Goal: Information Seeking & Learning: Learn about a topic

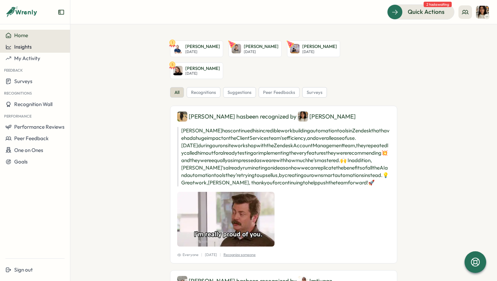
click at [24, 50] on span "Insights" at bounding box center [23, 47] width 18 height 6
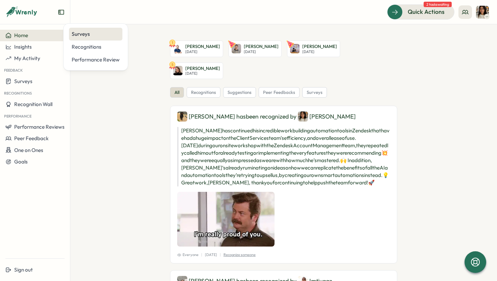
click at [87, 40] on div "Surveys" at bounding box center [95, 34] width 53 height 13
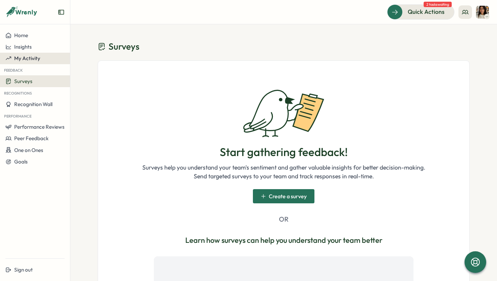
click at [35, 57] on span "My Activity" at bounding box center [27, 58] width 26 height 6
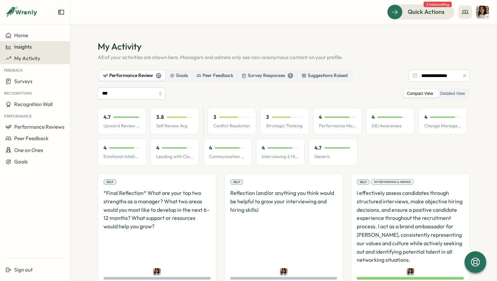
click at [31, 48] on span "Insights" at bounding box center [23, 47] width 18 height 6
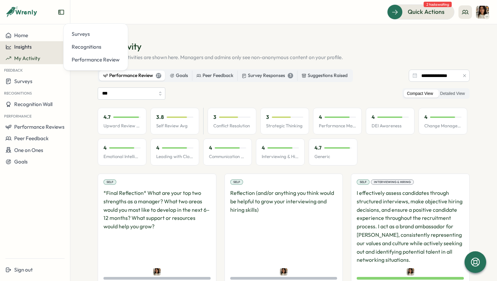
click at [33, 46] on div "Insights" at bounding box center [34, 47] width 59 height 6
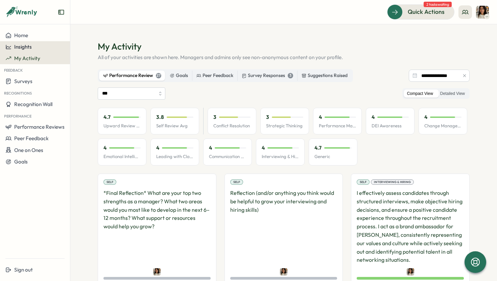
click at [22, 49] on span "Insights" at bounding box center [23, 47] width 18 height 6
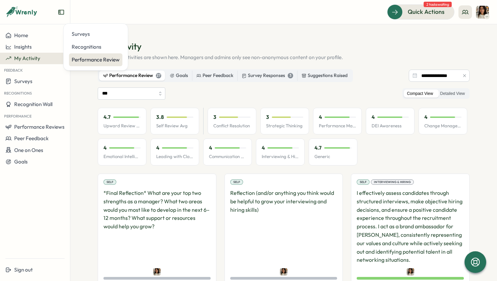
click at [83, 59] on div "Performance Review" at bounding box center [96, 59] width 48 height 7
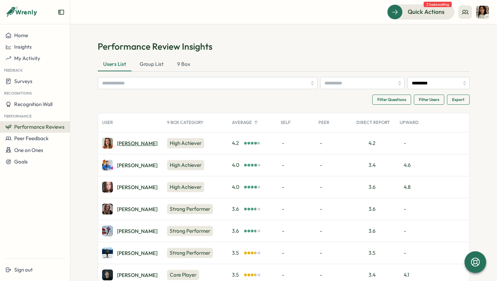
click at [127, 145] on div "Izzie W." at bounding box center [137, 143] width 41 height 5
click at [123, 145] on div "Izzie W." at bounding box center [137, 143] width 41 height 5
click at [127, 146] on div "Izzie W." at bounding box center [137, 143] width 41 height 5
click at [38, 60] on span "My Activity" at bounding box center [27, 58] width 26 height 6
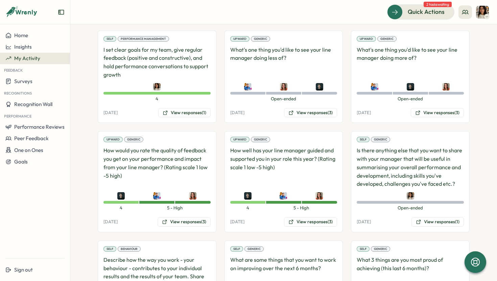
scroll to position [787, 0]
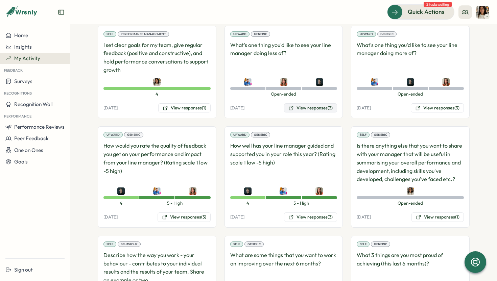
click at [302, 110] on button "View responses (3)" at bounding box center [310, 107] width 53 height 9
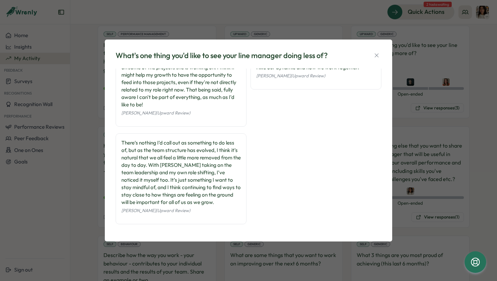
scroll to position [0, 0]
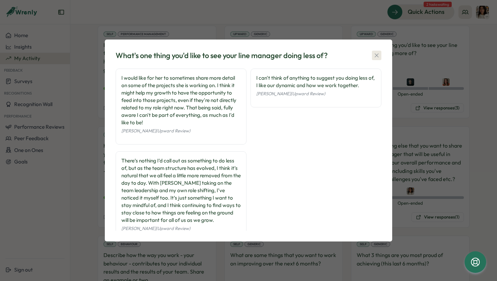
click at [377, 55] on icon "button" at bounding box center [376, 55] width 7 height 7
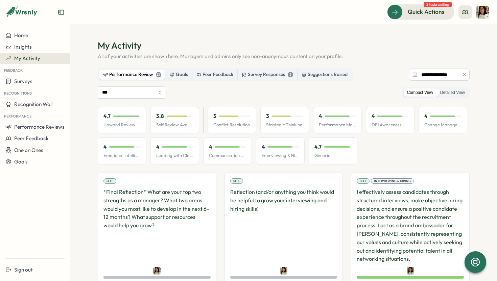
scroll to position [13, 0]
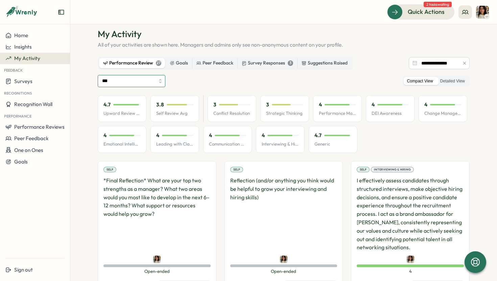
click at [142, 78] on input "***" at bounding box center [132, 81] width 68 height 12
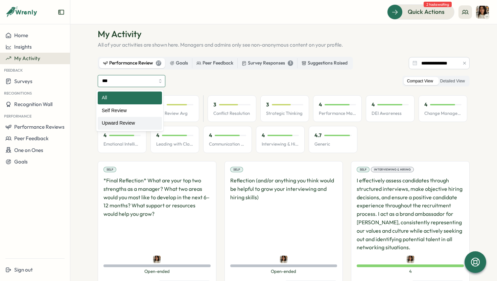
type input "**********"
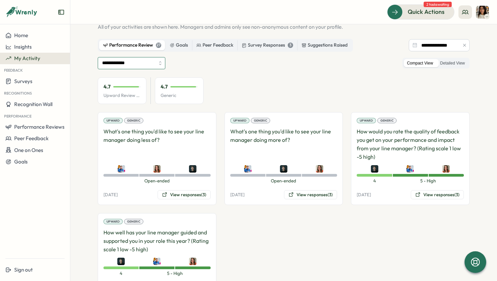
scroll to position [63, 0]
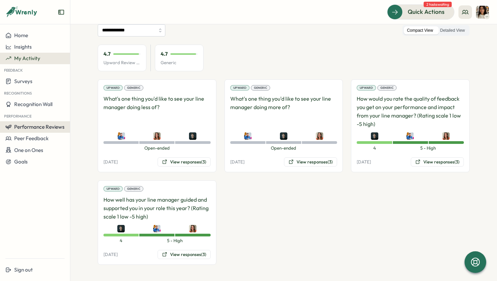
click at [42, 126] on span "Performance Reviews" at bounding box center [39, 127] width 50 height 6
click at [80, 121] on div "Reviews" at bounding box center [81, 120] width 19 height 7
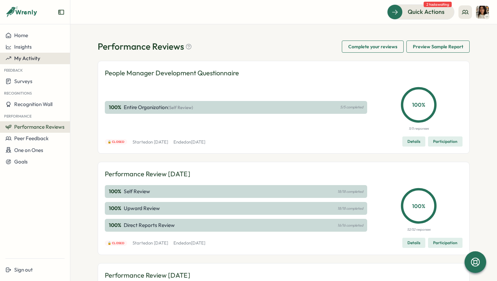
click at [34, 58] on span "My Activity" at bounding box center [27, 58] width 26 height 6
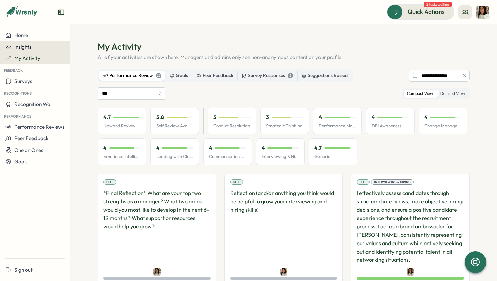
click at [39, 47] on div "Insights" at bounding box center [34, 47] width 59 height 6
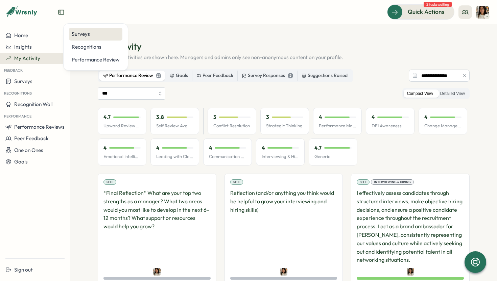
click at [79, 35] on div "Surveys" at bounding box center [96, 33] width 48 height 7
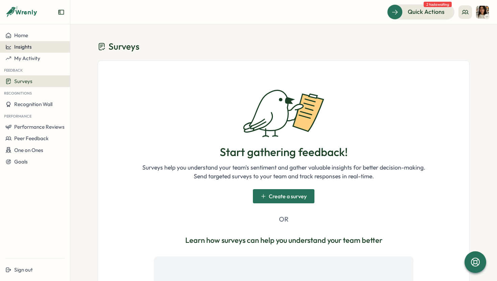
click at [25, 50] on button "Insights" at bounding box center [35, 46] width 70 height 11
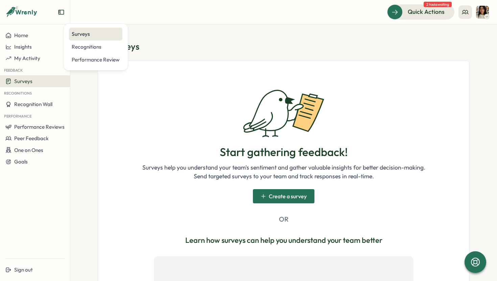
click at [87, 37] on div "Surveys" at bounding box center [96, 33] width 48 height 7
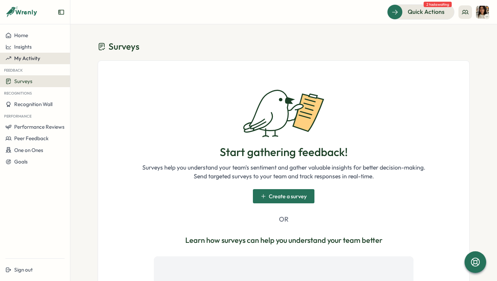
click at [41, 55] on div "My Activity" at bounding box center [34, 58] width 59 height 6
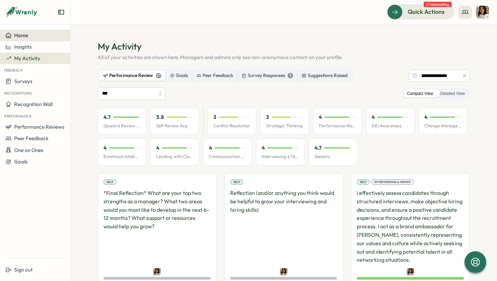
click at [31, 34] on div "Home" at bounding box center [34, 35] width 59 height 6
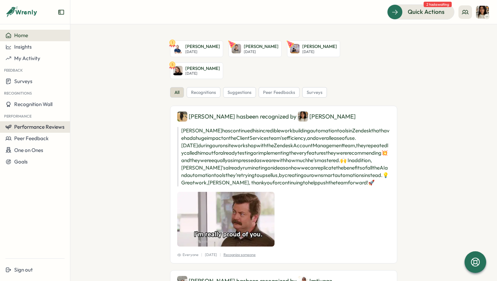
click at [46, 127] on span "Performance Reviews" at bounding box center [39, 127] width 50 height 6
click at [90, 123] on div "Reviews" at bounding box center [81, 120] width 19 height 7
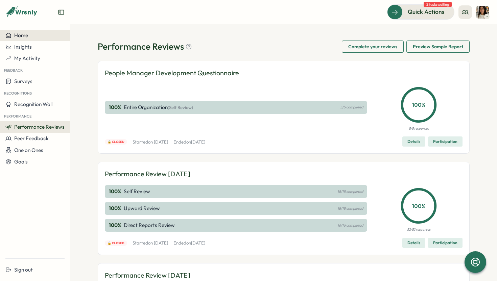
click at [17, 33] on span "Home" at bounding box center [21, 35] width 14 height 6
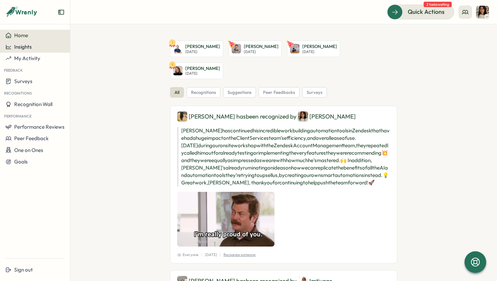
click at [30, 48] on span "Insights" at bounding box center [23, 47] width 18 height 6
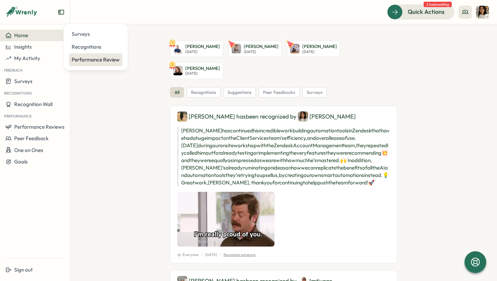
click at [85, 60] on div "Performance Review" at bounding box center [96, 59] width 48 height 7
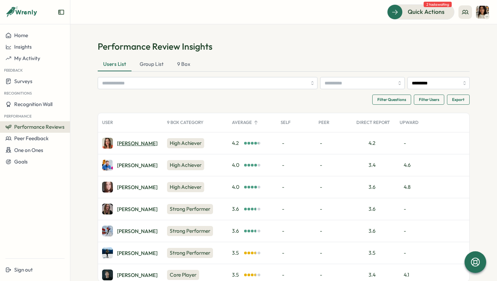
click at [127, 145] on div "Izzie W." at bounding box center [137, 143] width 41 height 5
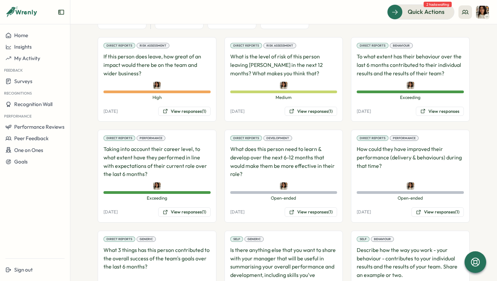
scroll to position [480, 0]
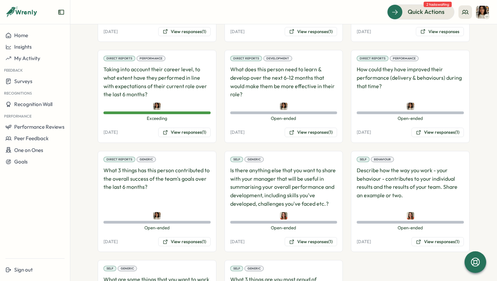
scroll to position [630, 0]
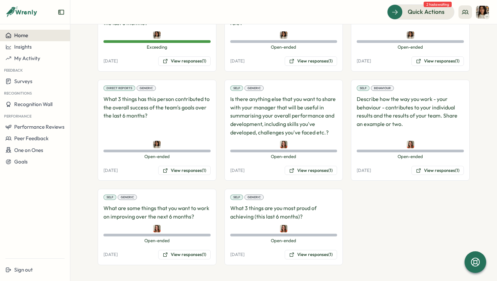
click at [23, 36] on span "Home" at bounding box center [21, 35] width 14 height 6
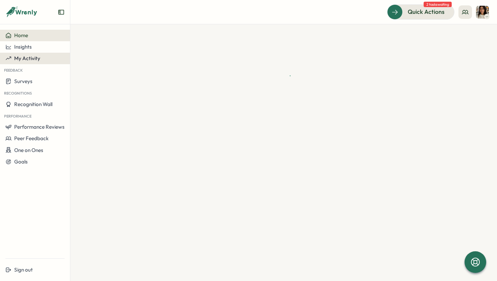
click at [29, 61] on span "My Activity" at bounding box center [27, 58] width 26 height 6
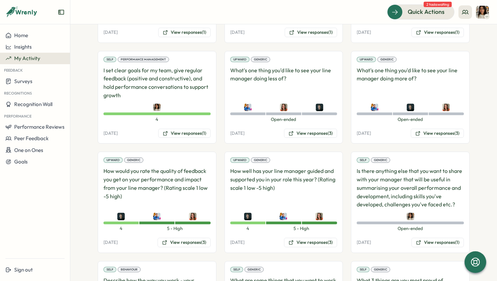
scroll to position [739, 0]
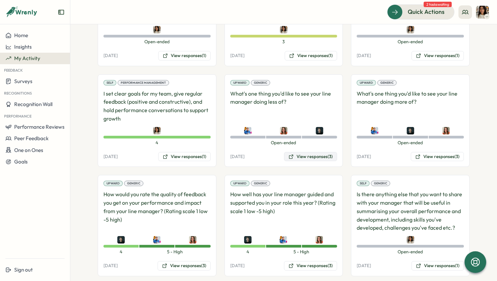
click at [310, 156] on button "View responses (3)" at bounding box center [310, 156] width 53 height 9
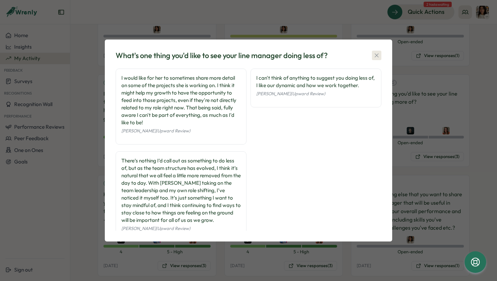
click at [376, 53] on icon "button" at bounding box center [376, 55] width 7 height 7
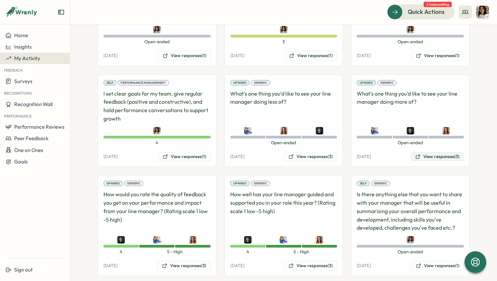
click at [432, 157] on button "View responses (3)" at bounding box center [437, 156] width 53 height 9
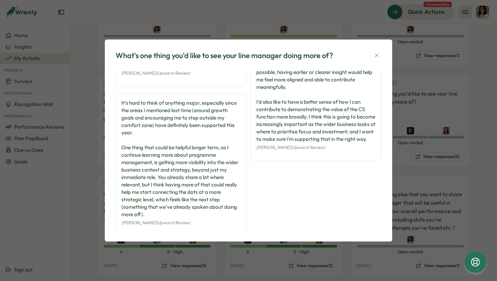
scroll to position [70, 0]
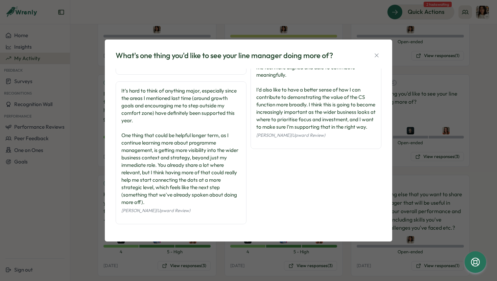
click at [259, 53] on div "What's one thing you'd like to see your line manager doing more of?" at bounding box center [224, 55] width 217 height 10
click at [375, 56] on icon "button" at bounding box center [376, 55] width 7 height 7
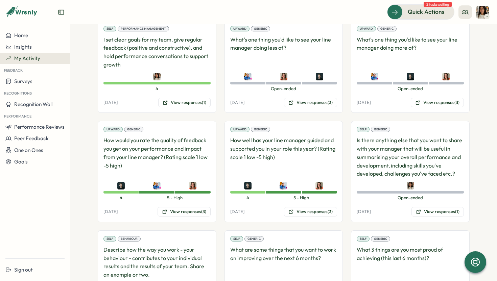
scroll to position [795, 0]
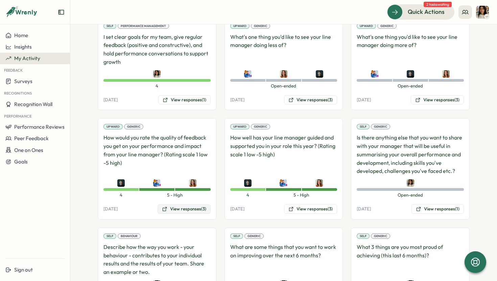
click at [178, 210] on button "View responses (3)" at bounding box center [183, 208] width 53 height 9
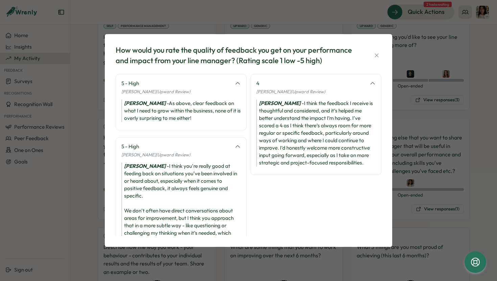
scroll to position [127, 0]
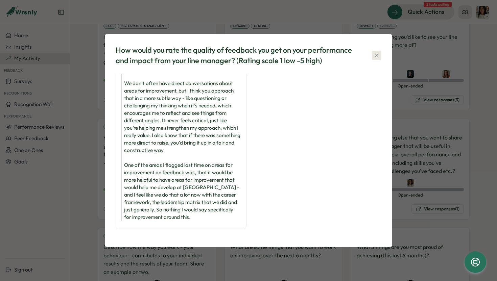
click at [377, 55] on icon "button" at bounding box center [376, 55] width 4 height 4
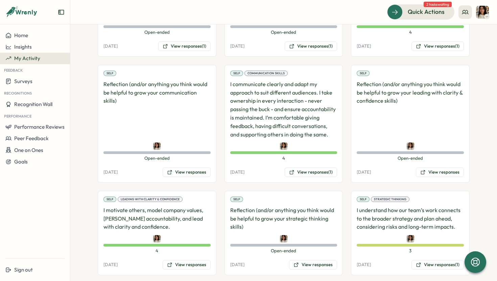
scroll to position [317, 0]
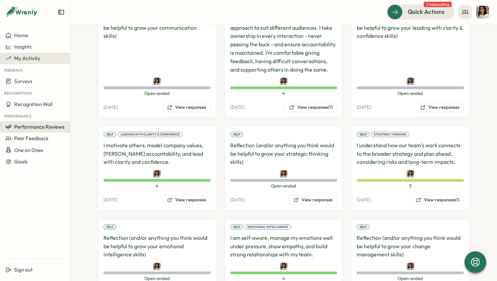
click at [52, 125] on span "Performance Reviews" at bounding box center [39, 127] width 50 height 6
click at [262, 141] on p "Reflection (and/or anything you think would be helpful to grow your strategic t…" at bounding box center [283, 153] width 107 height 25
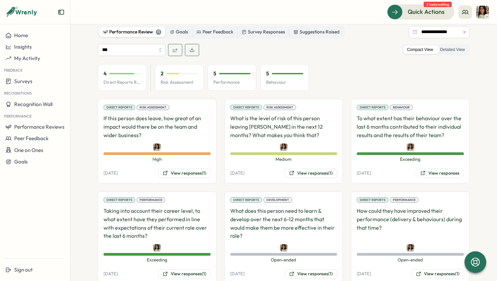
scroll to position [317, 0]
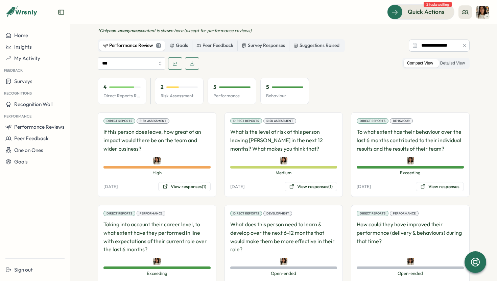
scroll to position [406, 0]
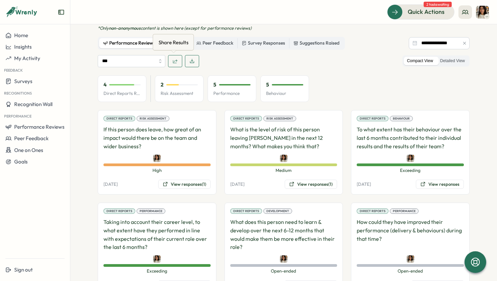
click at [173, 62] on icon "button" at bounding box center [174, 60] width 5 height 5
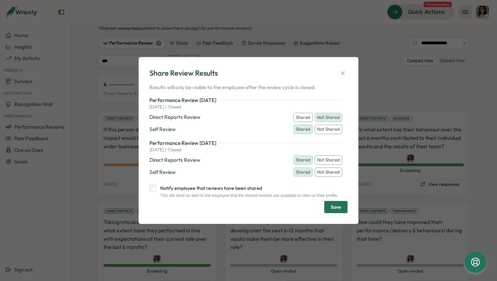
click at [300, 114] on button "Shared" at bounding box center [302, 117] width 19 height 9
click at [337, 208] on span "Save" at bounding box center [335, 206] width 10 height 11
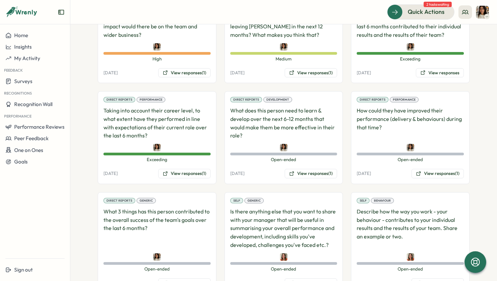
scroll to position [518, 0]
